Goal: Task Accomplishment & Management: Manage account settings

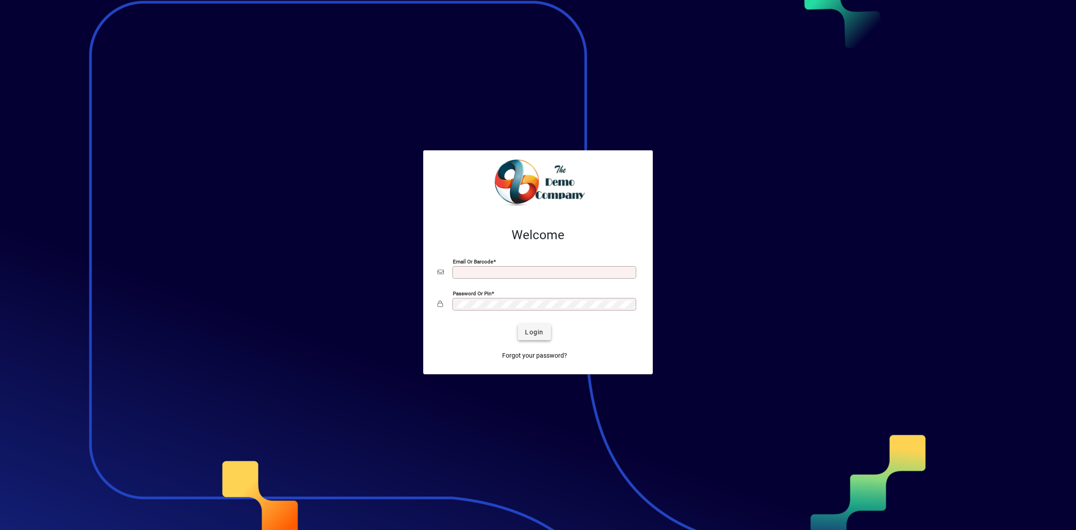
type input "**********"
click at [531, 330] on span "Login" at bounding box center [534, 331] width 18 height 9
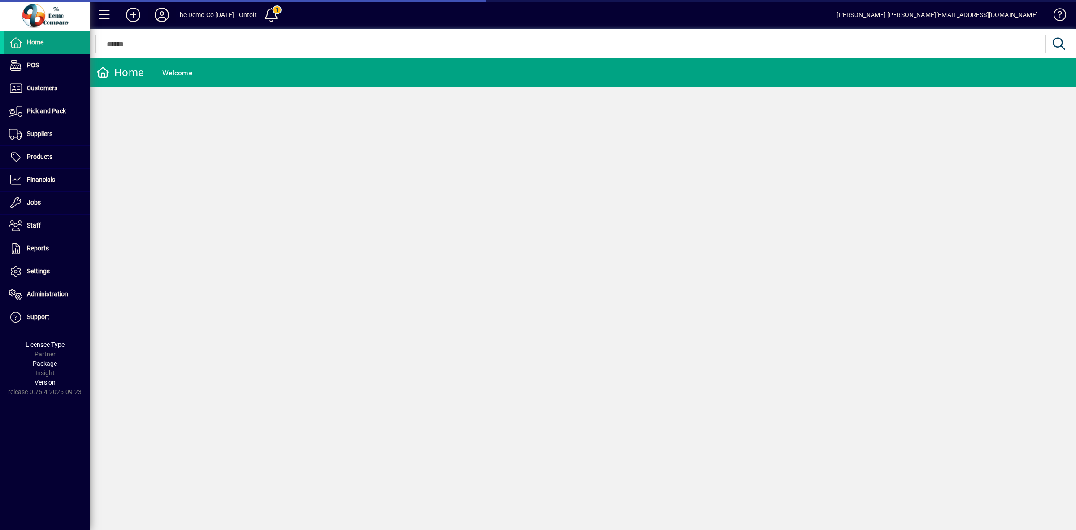
click at [163, 17] on icon at bounding box center [162, 15] width 18 height 14
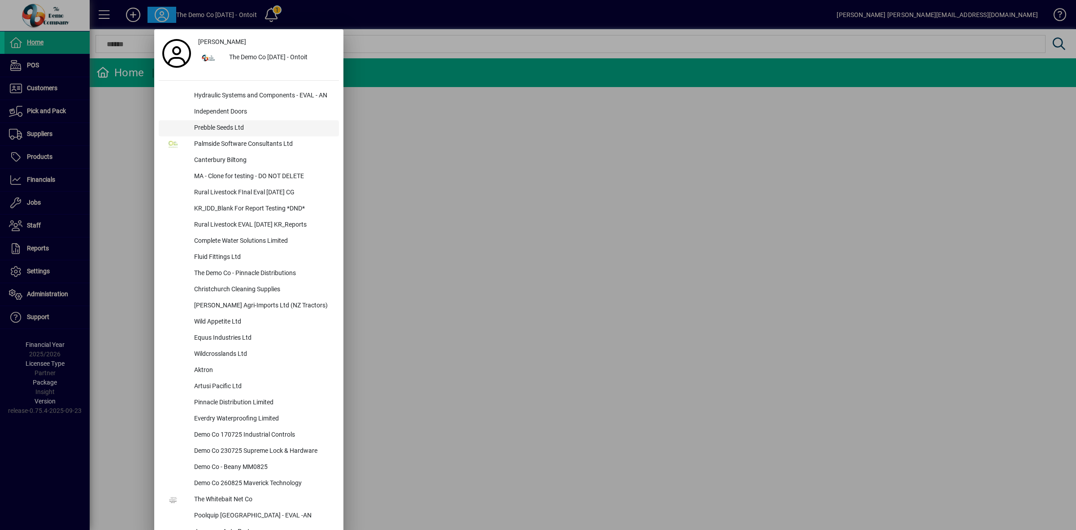
click at [227, 125] on div "Prebble Seeds Ltd" at bounding box center [263, 128] width 152 height 16
